Goal: Information Seeking & Learning: Learn about a topic

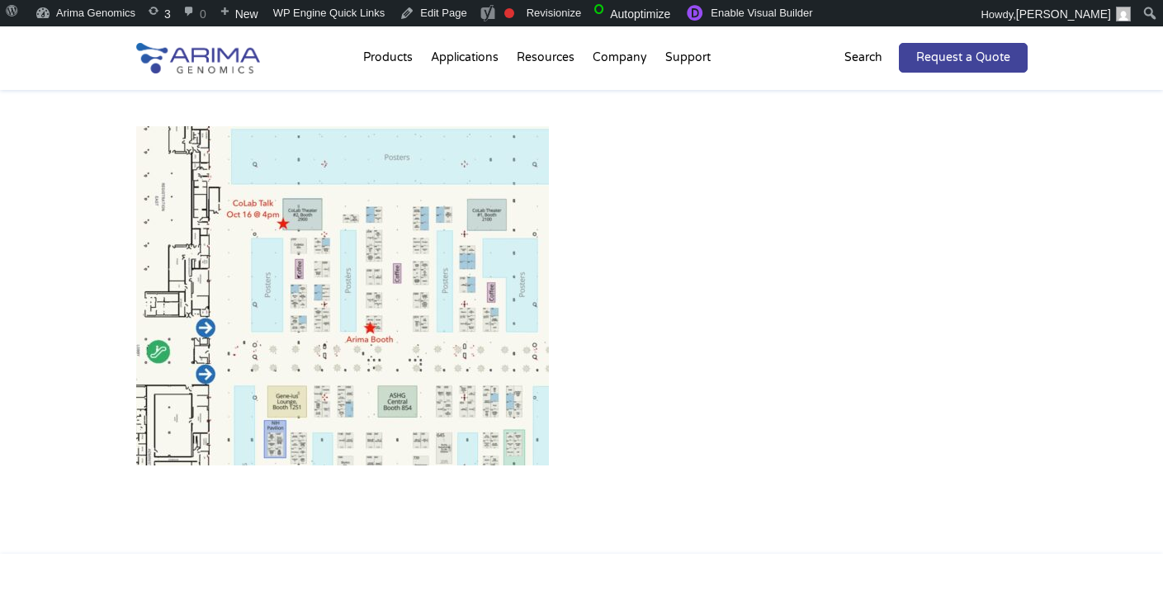
scroll to position [985, 0]
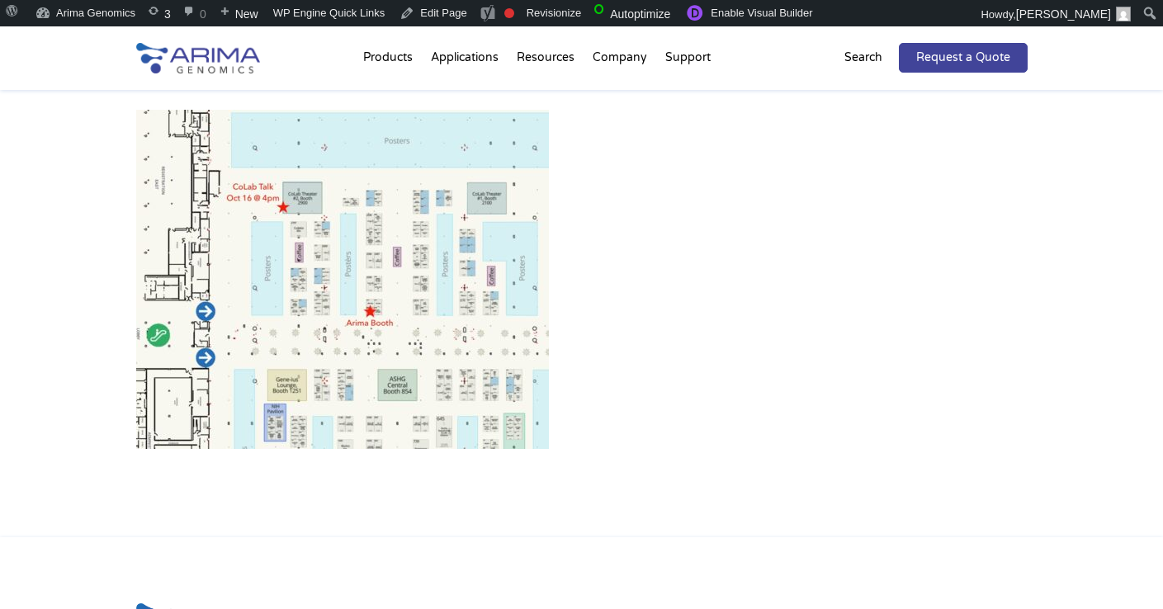
click at [362, 315] on img at bounding box center [342, 279] width 413 height 339
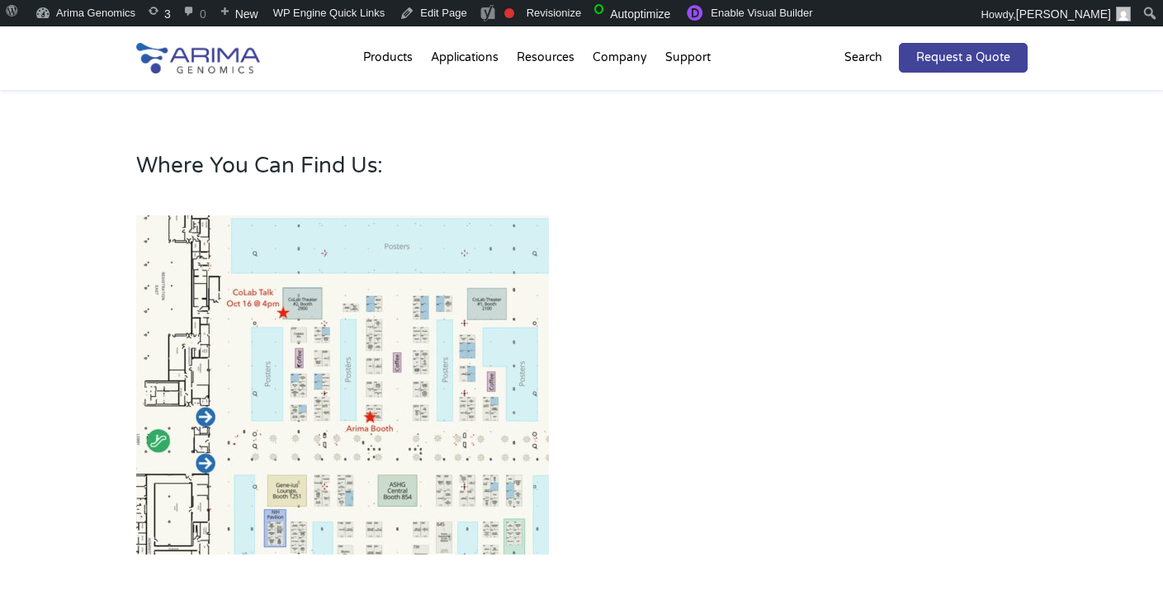
scroll to position [886, 0]
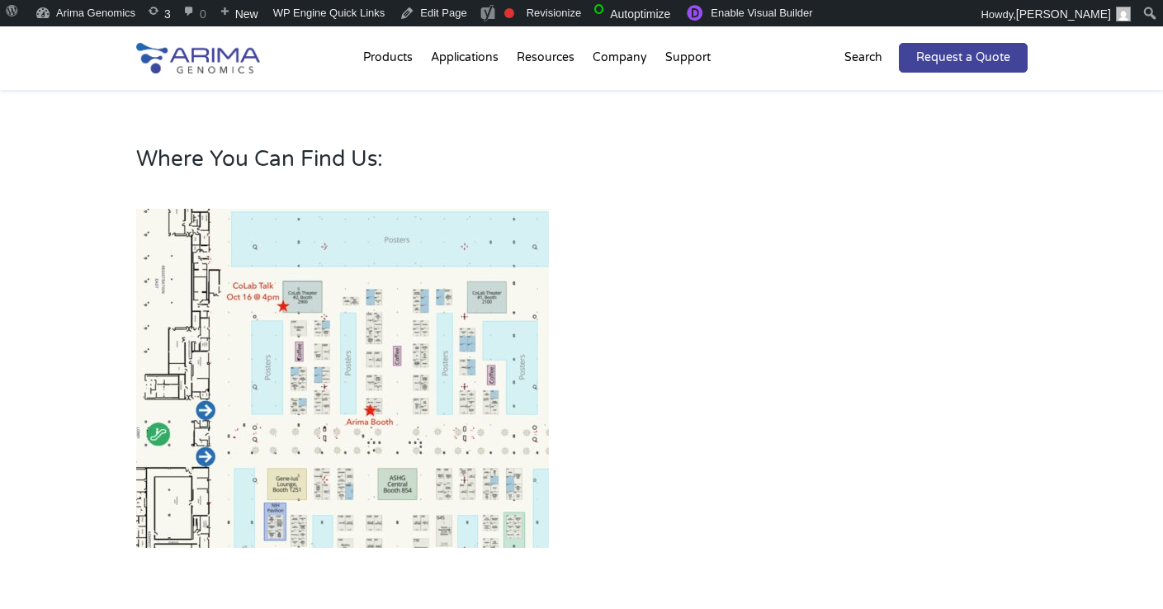
click at [309, 470] on img at bounding box center [342, 378] width 413 height 339
click at [345, 313] on img at bounding box center [342, 378] width 413 height 339
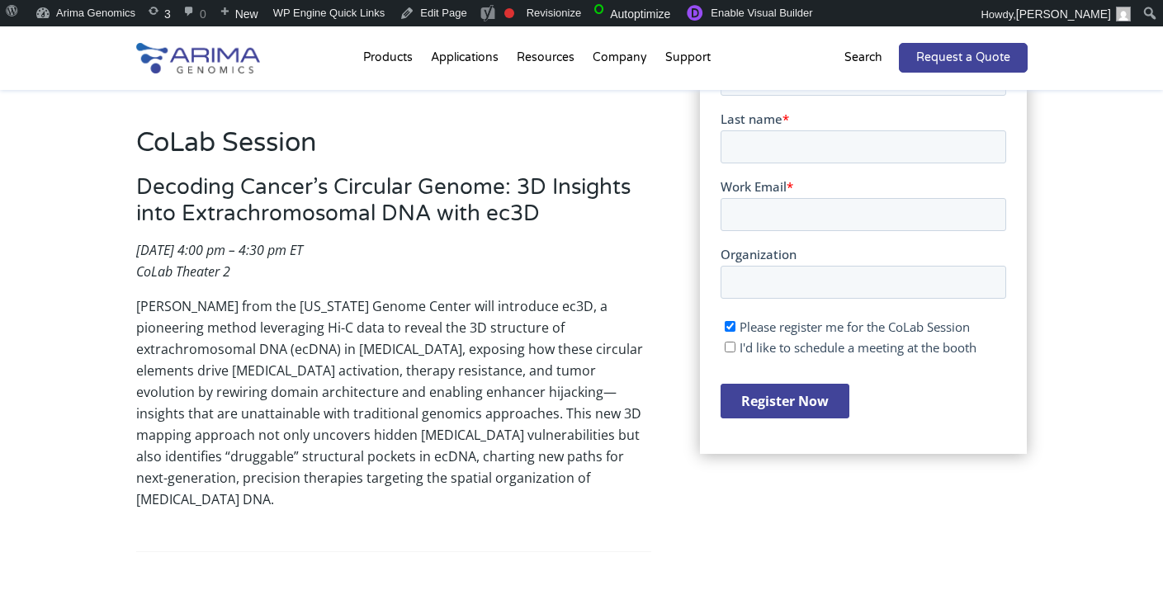
scroll to position [413, 0]
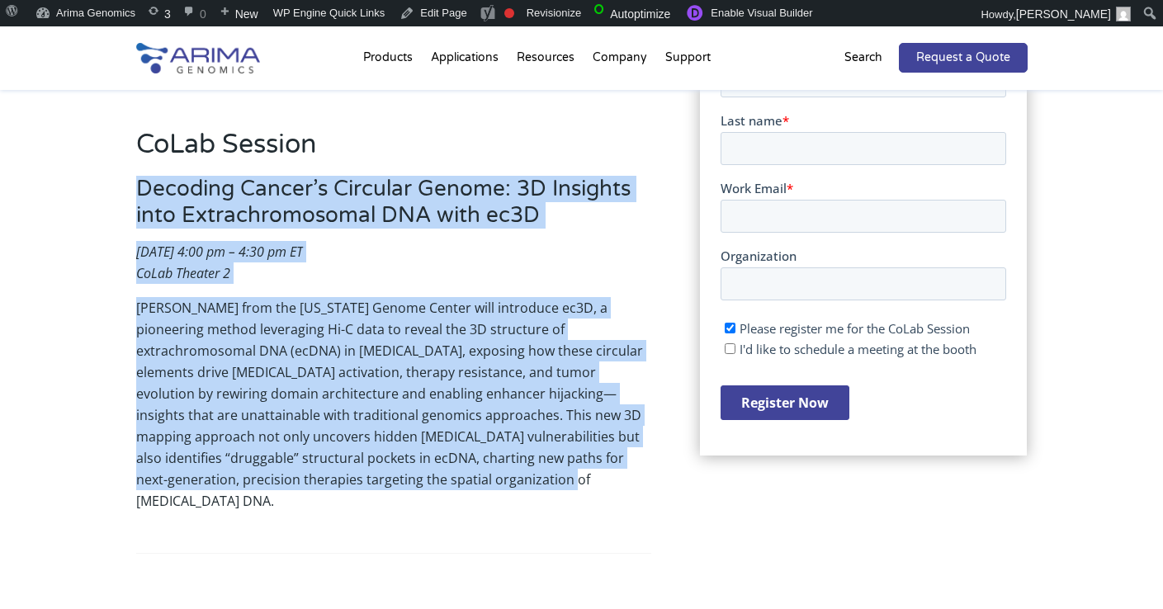
drag, startPoint x: 531, startPoint y: 486, endPoint x: 126, endPoint y: 193, distance: 499.4
click at [126, 193] on div "CoLab Session Decoding Cancer’s Circular Genome: 3D Insights into Extrachromoso…" at bounding box center [581, 574] width 1163 height 1073
copy div "Decoding Cancer’s Circular Genome: 3D Insights into Extrachromosomal DNA with e…"
